Goal: Check status

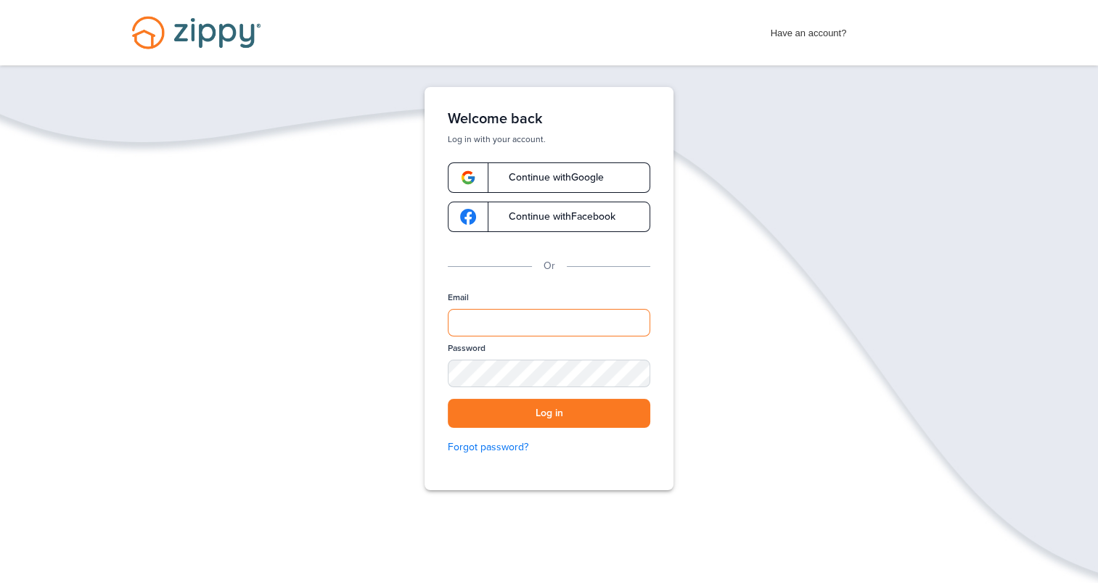
type input "**********"
click at [575, 413] on button "Log in" at bounding box center [549, 414] width 202 height 30
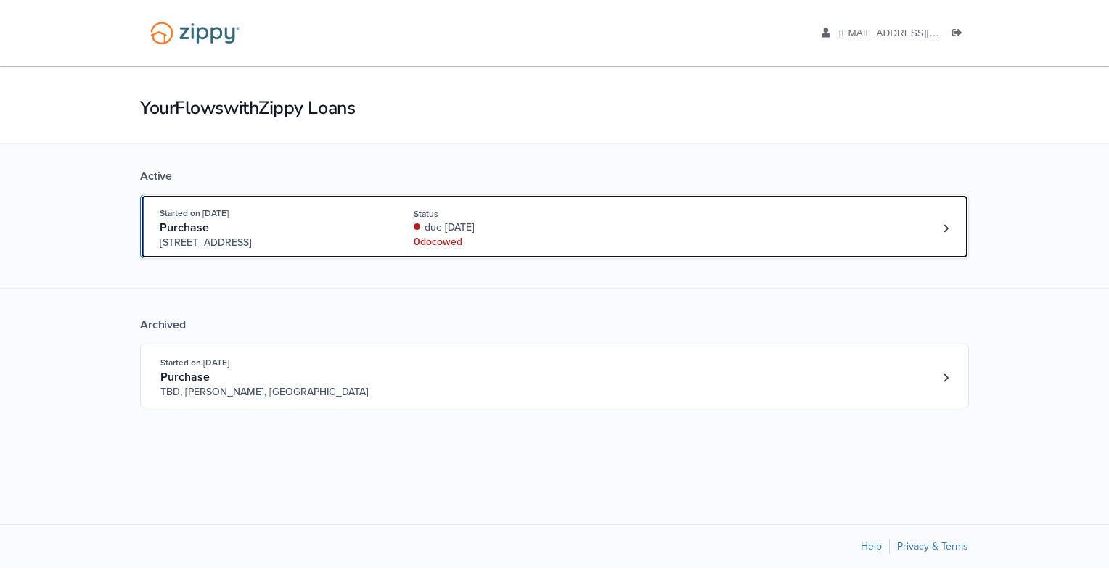
click at [496, 240] on div "0 doc owed" at bounding box center [511, 242] width 194 height 15
